Goal: Navigation & Orientation: Understand site structure

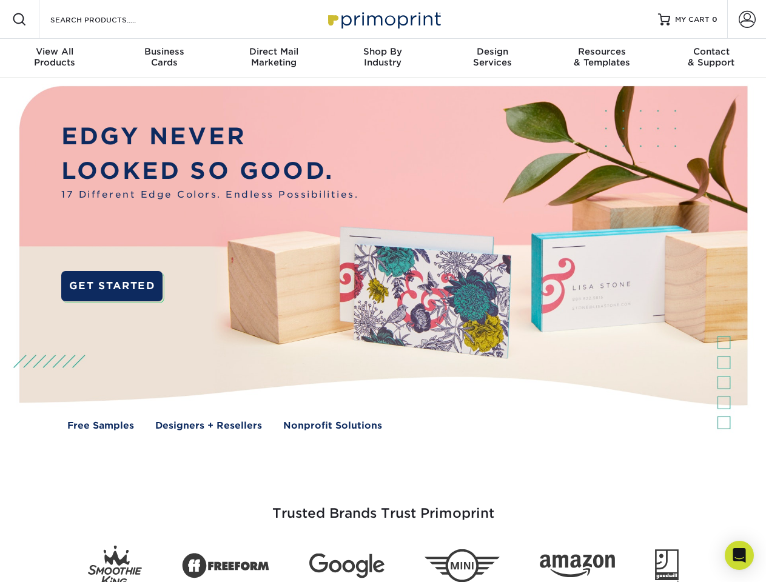
click at [382, 291] on img at bounding box center [383, 267] width 758 height 379
click at [19, 19] on span at bounding box center [19, 19] width 15 height 15
click at [746, 19] on span at bounding box center [746, 19] width 17 height 17
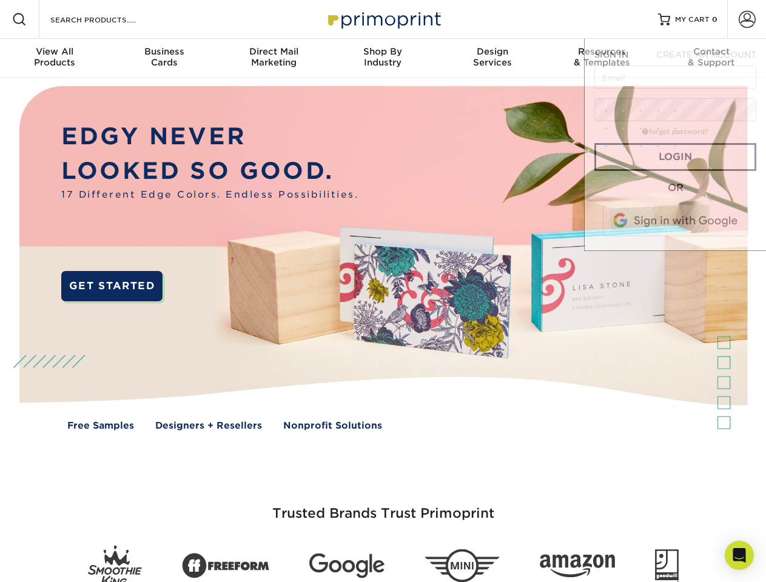
click at [55, 58] on div "View All Products" at bounding box center [54, 57] width 109 height 22
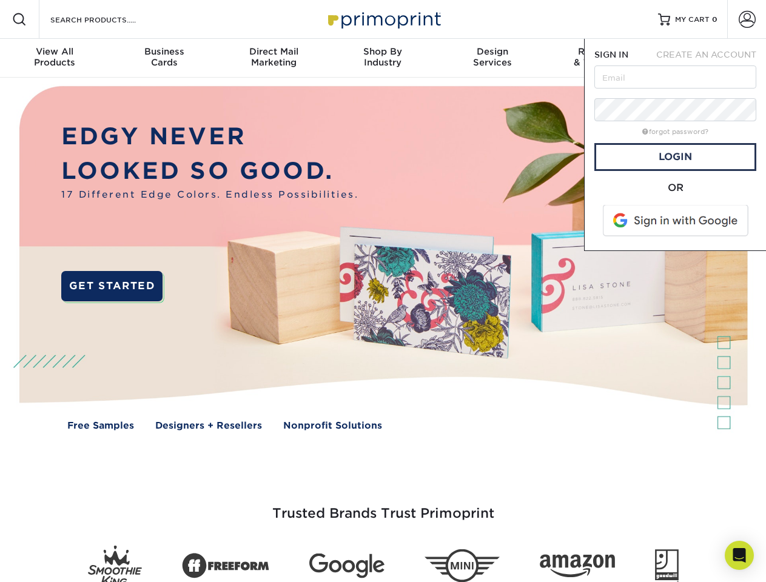
click at [164, 58] on div "Business Cards" at bounding box center [163, 57] width 109 height 22
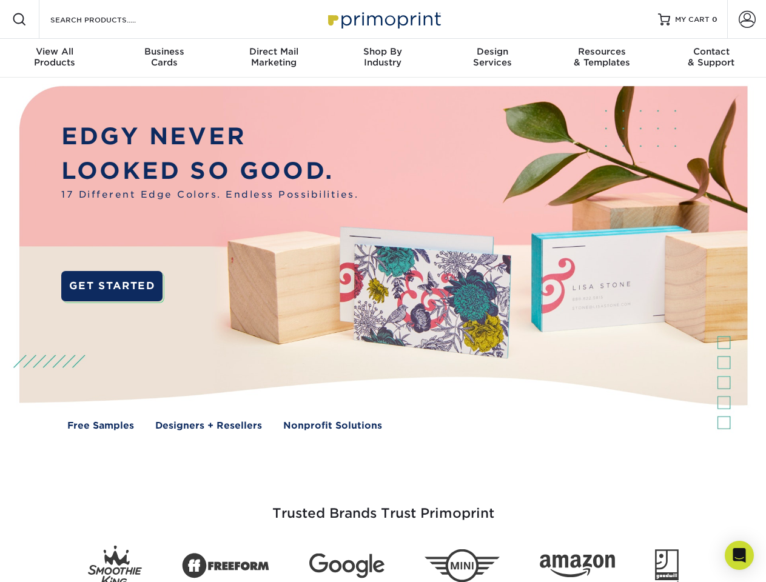
click at [273, 58] on div "Direct Mail Marketing" at bounding box center [273, 57] width 109 height 22
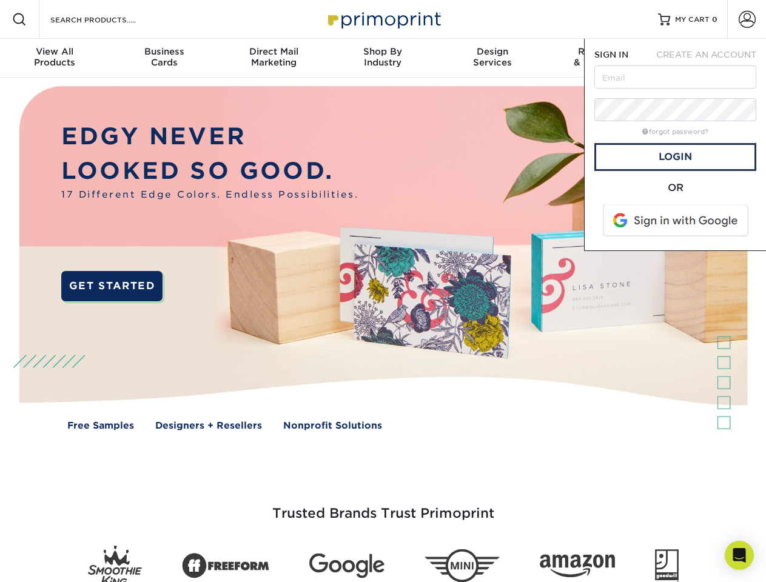
click at [382, 58] on div "Shop By Industry" at bounding box center [382, 57] width 109 height 22
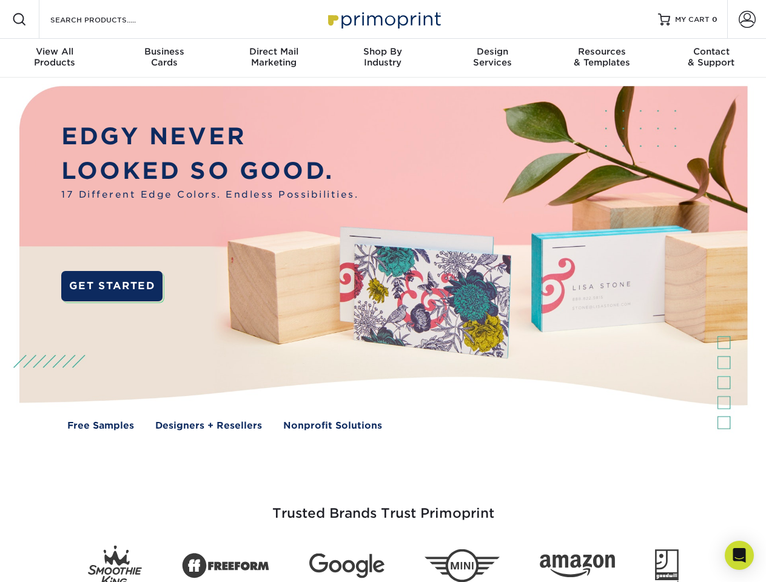
click at [492, 58] on div "Design Services" at bounding box center [492, 57] width 109 height 22
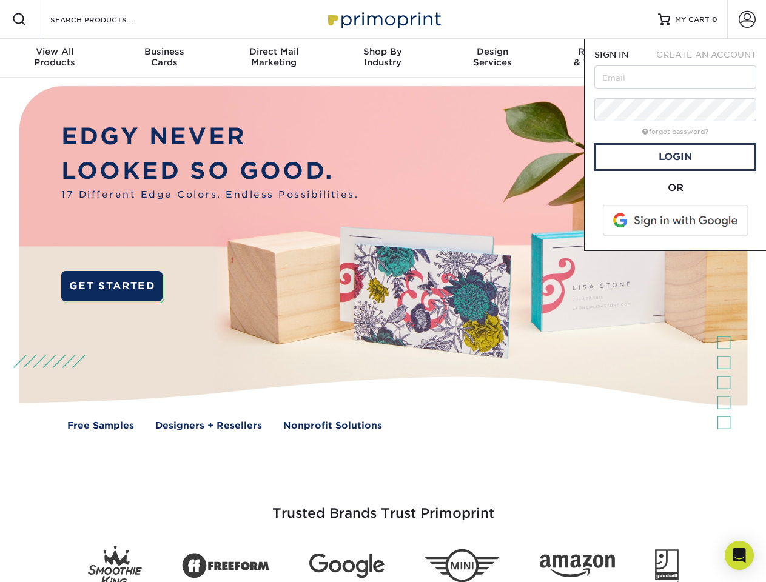
click at [601, 58] on nav "Resources Menu Search Products Account SIGN IN CREATE AN ACCOUNT forgot passwor…" at bounding box center [383, 39] width 766 height 78
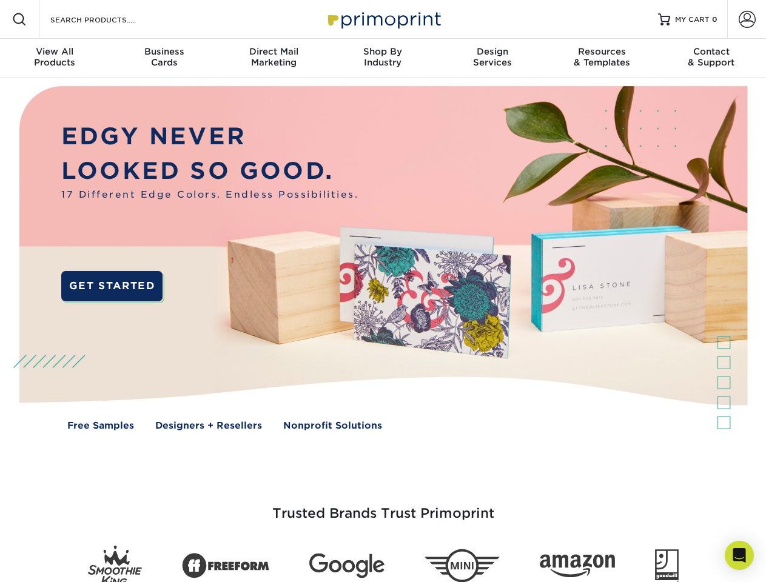
click at [711, 58] on div "Contact & Support" at bounding box center [710, 57] width 109 height 22
